Goal: Task Accomplishment & Management: Use online tool/utility

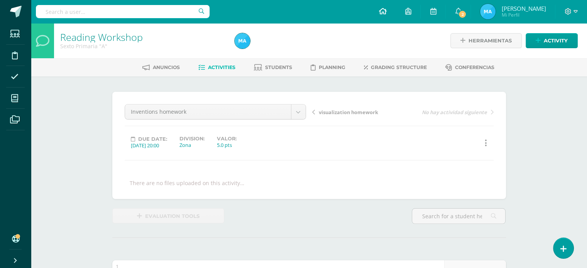
click at [392, 15] on link at bounding box center [382, 11] width 26 height 23
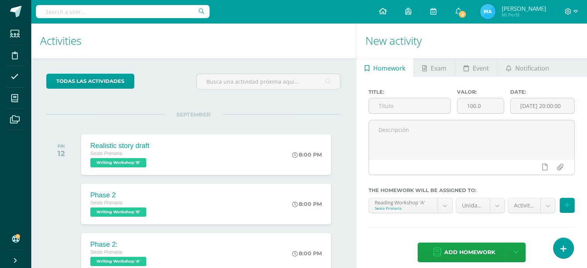
click at [386, 8] on icon at bounding box center [382, 11] width 8 height 7
click at [564, 248] on icon at bounding box center [563, 249] width 7 height 9
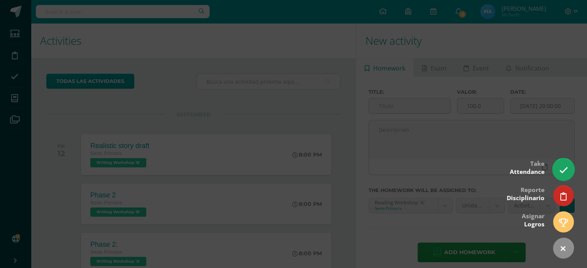
click at [562, 170] on icon at bounding box center [562, 170] width 9 height 9
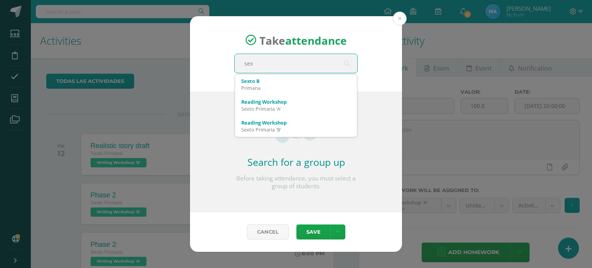
type input "sext"
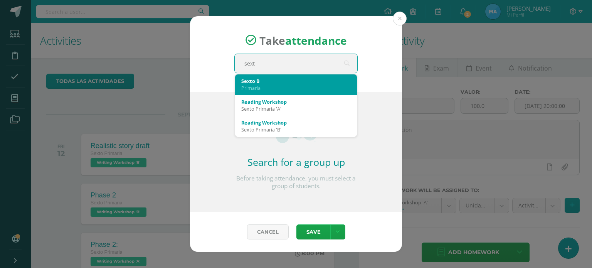
click at [258, 85] on div "Primaria" at bounding box center [296, 87] width 110 height 7
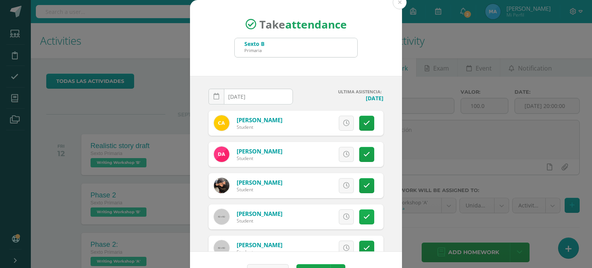
click at [359, 212] on link at bounding box center [366, 216] width 15 height 15
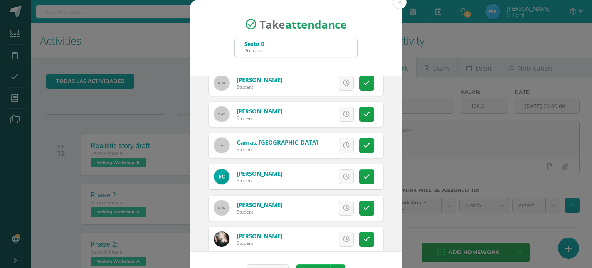
scroll to position [212, 0]
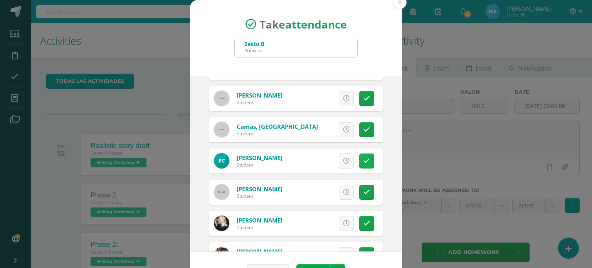
click at [362, 160] on link at bounding box center [366, 161] width 15 height 15
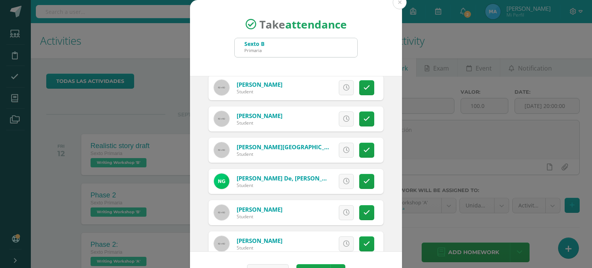
scroll to position [412, 0]
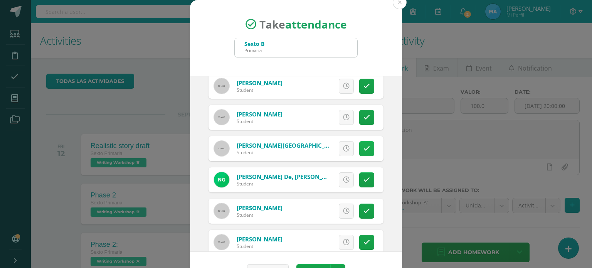
click at [359, 145] on link at bounding box center [366, 148] width 15 height 15
click at [362, 182] on link at bounding box center [366, 179] width 15 height 15
click at [364, 209] on icon at bounding box center [367, 211] width 7 height 7
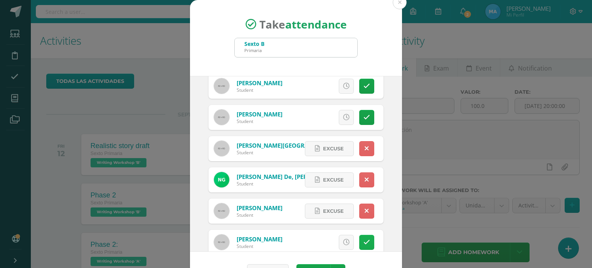
click at [364, 243] on icon at bounding box center [367, 242] width 7 height 7
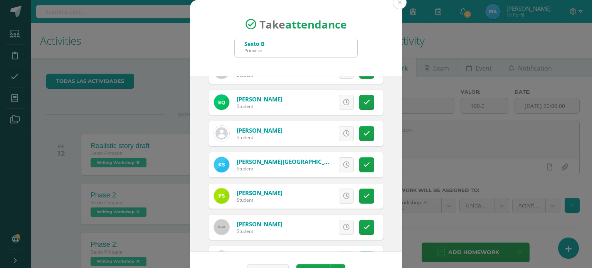
scroll to position [689, 0]
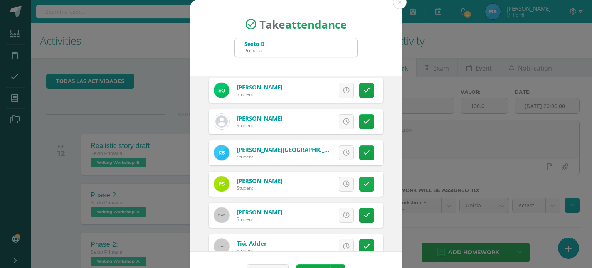
click at [359, 178] on link at bounding box center [366, 184] width 15 height 15
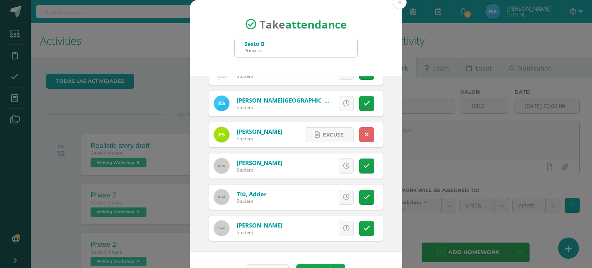
scroll to position [740, 0]
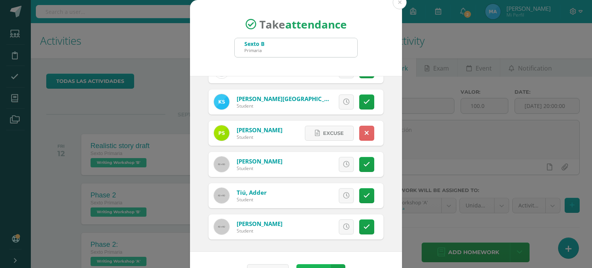
click at [309, 266] on button "Save" at bounding box center [314, 271] width 34 height 15
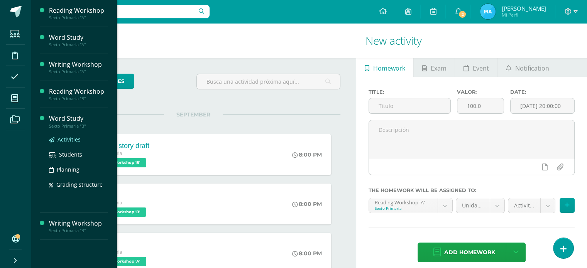
click at [68, 136] on span "Activities" at bounding box center [68, 139] width 23 height 7
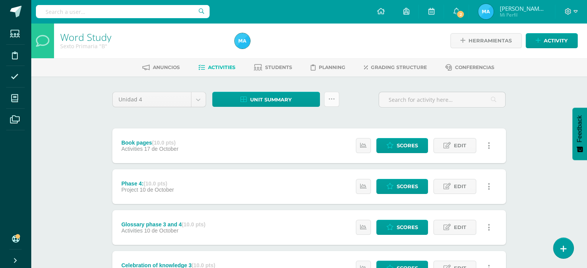
click at [336, 100] on link at bounding box center [331, 99] width 15 height 15
click at [301, 123] on link "Subir actividades en masa" at bounding box center [312, 123] width 85 height 19
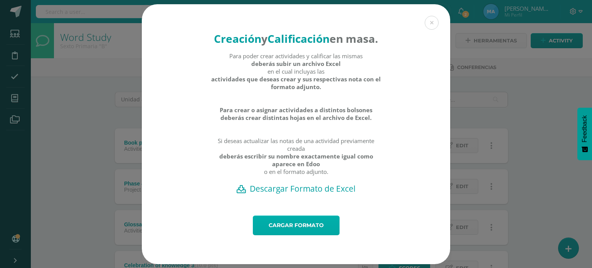
click at [298, 235] on link "Cargar formato" at bounding box center [296, 226] width 87 height 20
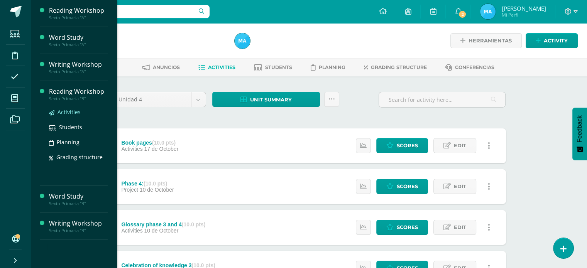
click at [62, 112] on span "Activities" at bounding box center [68, 111] width 23 height 7
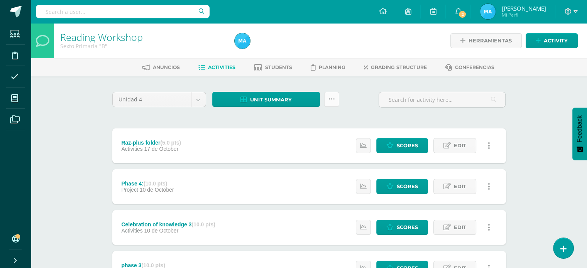
click at [332, 98] on icon at bounding box center [331, 99] width 7 height 7
